Goal: Go to known website: Access a specific website the user already knows

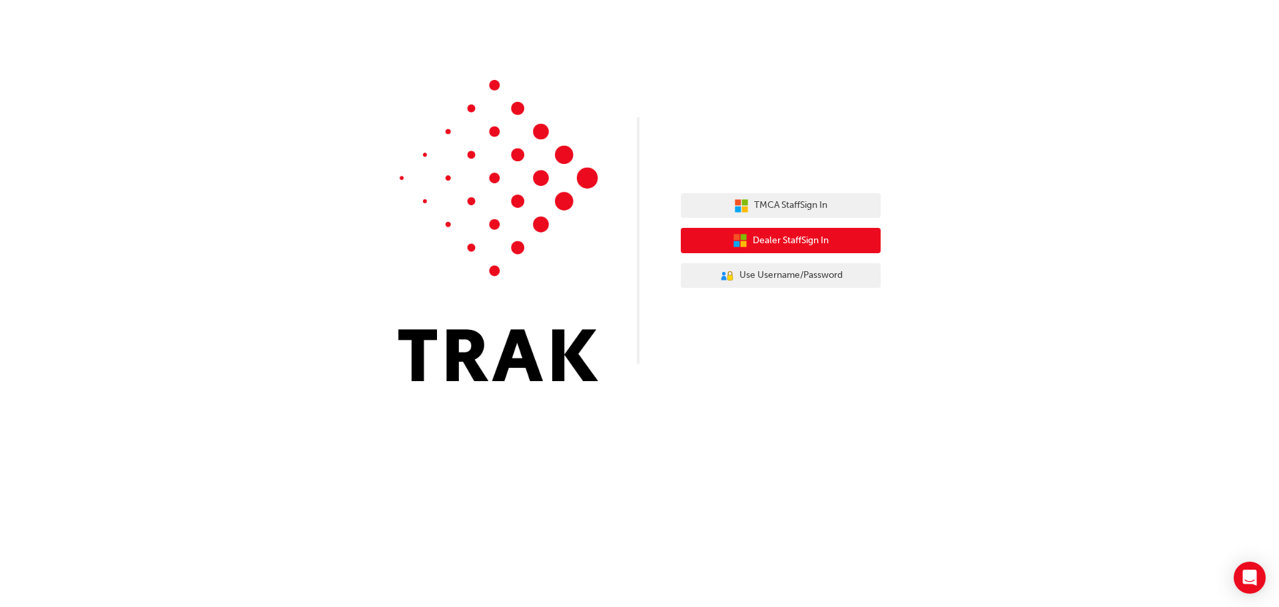
click at [827, 241] on span "Dealer Staff Sign In" at bounding box center [791, 240] width 76 height 15
